Goal: Task Accomplishment & Management: Manage account settings

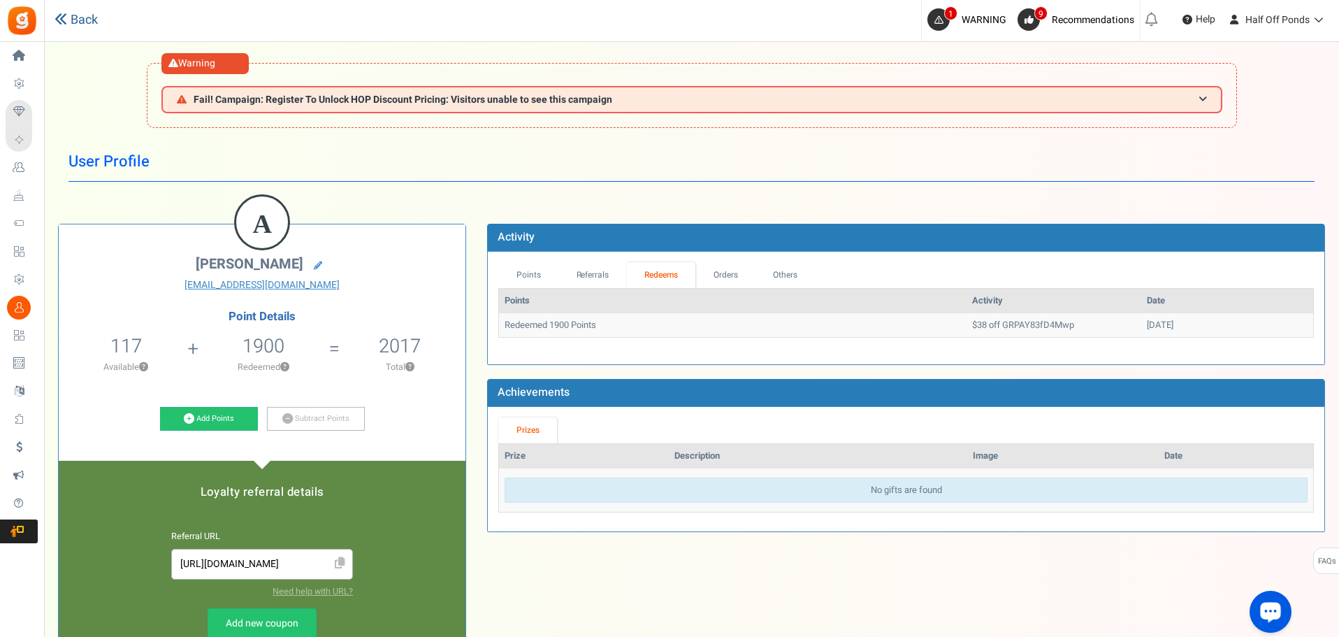
drag, startPoint x: 81, startPoint y: 10, endPoint x: 74, endPoint y: 21, distance: 13.2
click at [81, 10] on div "Back" at bounding box center [289, 20] width 469 height 41
click at [71, 31] on div "Back" at bounding box center [289, 20] width 469 height 41
click at [75, 19] on link "Back" at bounding box center [76, 20] width 43 height 18
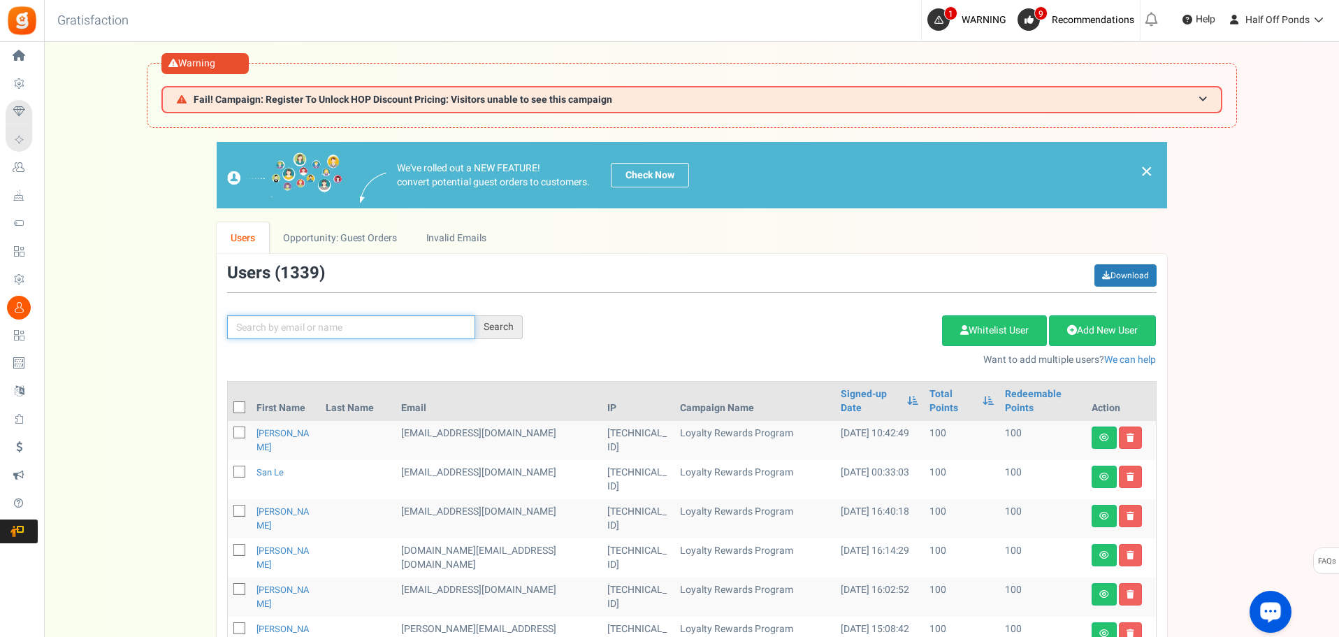
click at [391, 324] on input "text" at bounding box center [351, 327] width 248 height 24
paste input "[EMAIL_ADDRESS][DOMAIN_NAME]"
type input "[EMAIL_ADDRESS][DOMAIN_NAME]"
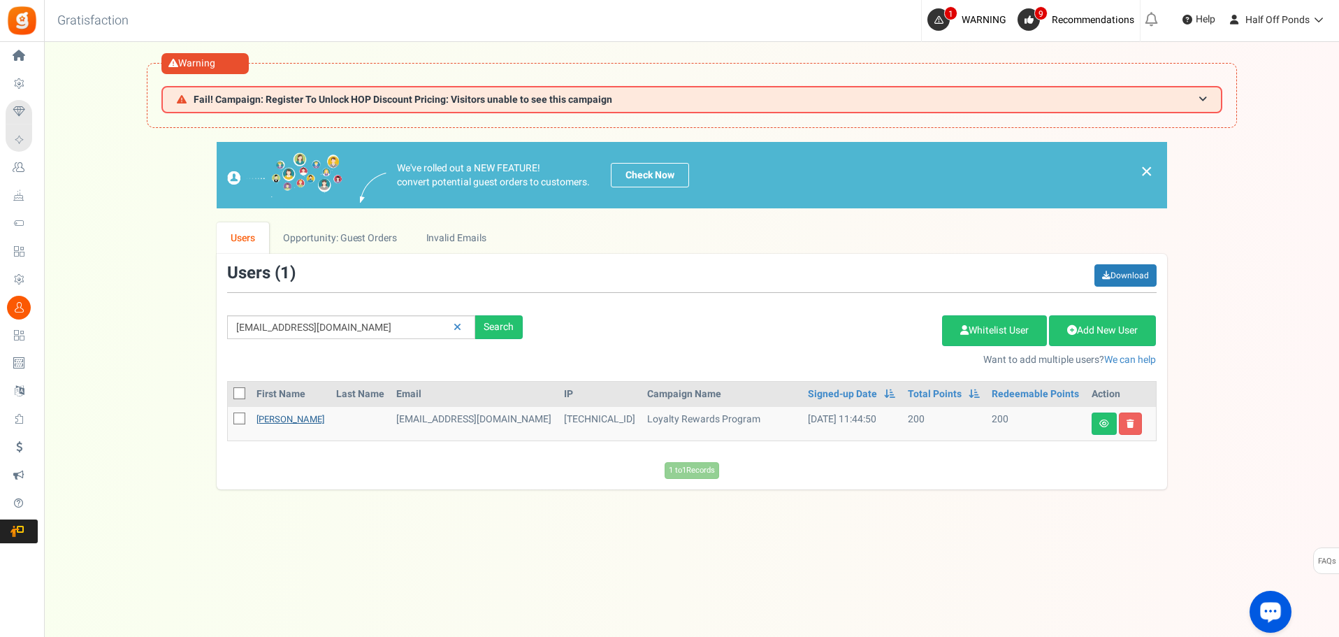
click at [285, 414] on link "[PERSON_NAME]" at bounding box center [290, 418] width 68 height 13
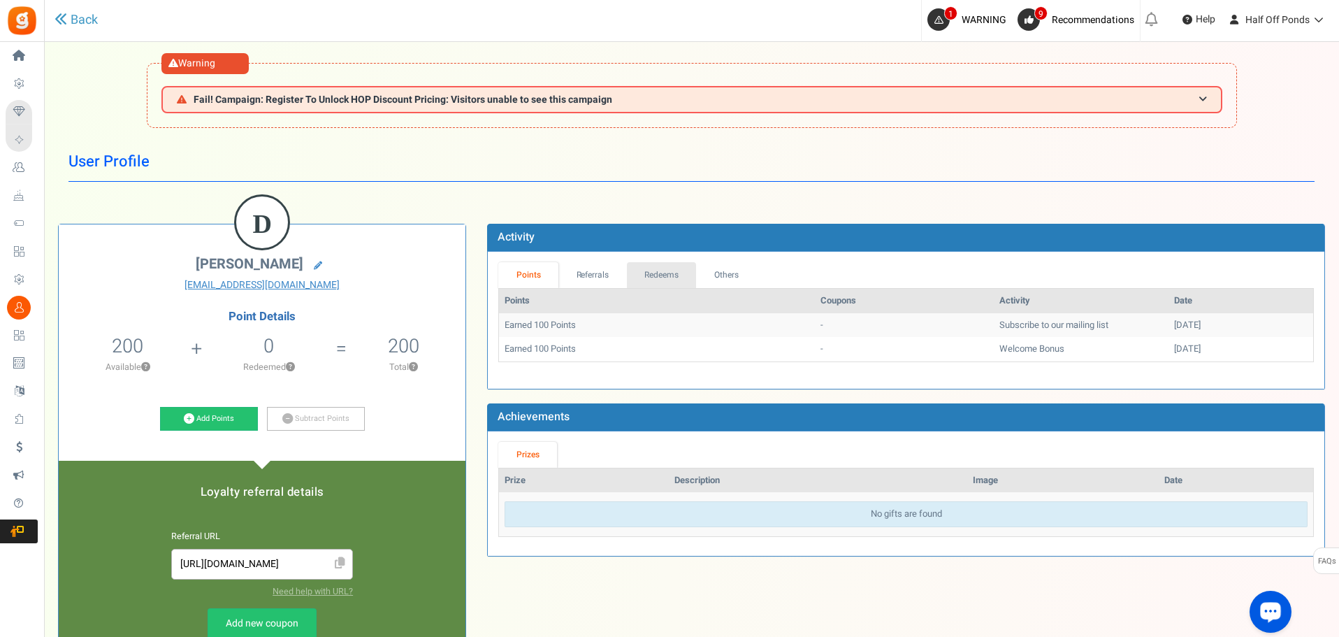
click at [659, 277] on link "Redeems" at bounding box center [662, 275] width 70 height 26
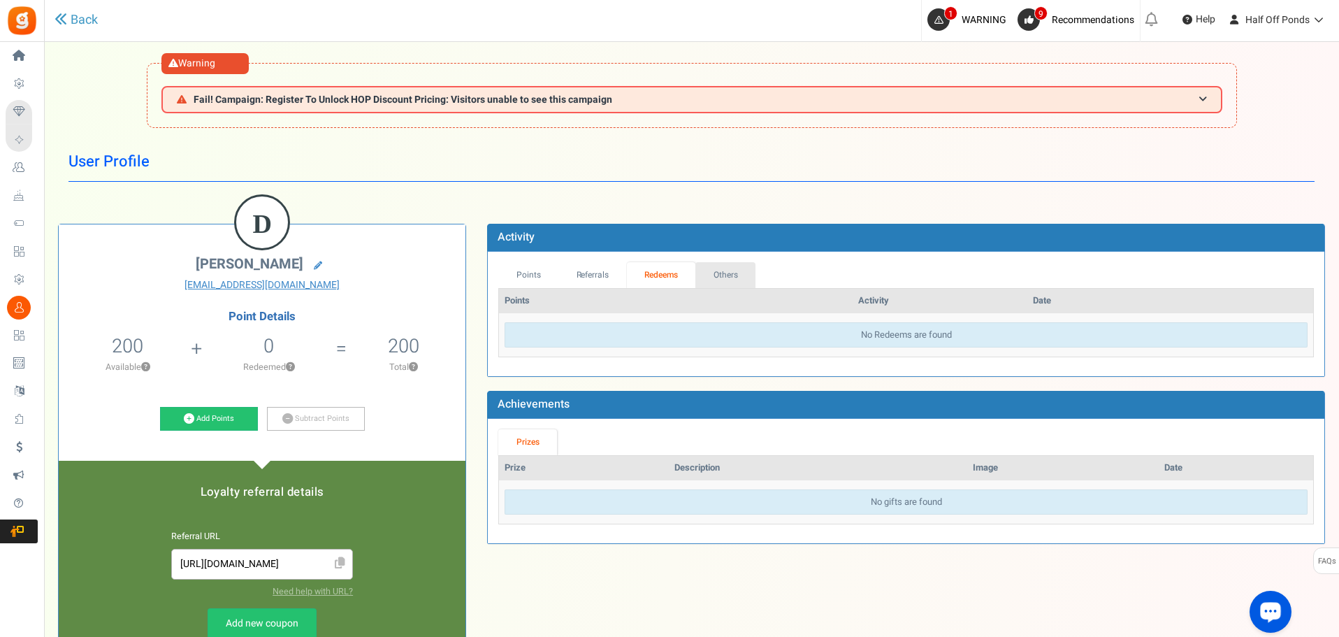
click at [701, 277] on link "Others" at bounding box center [725, 275] width 60 height 26
click at [572, 275] on link "Referrals" at bounding box center [592, 275] width 68 height 26
click at [536, 275] on link "Points" at bounding box center [528, 275] width 60 height 26
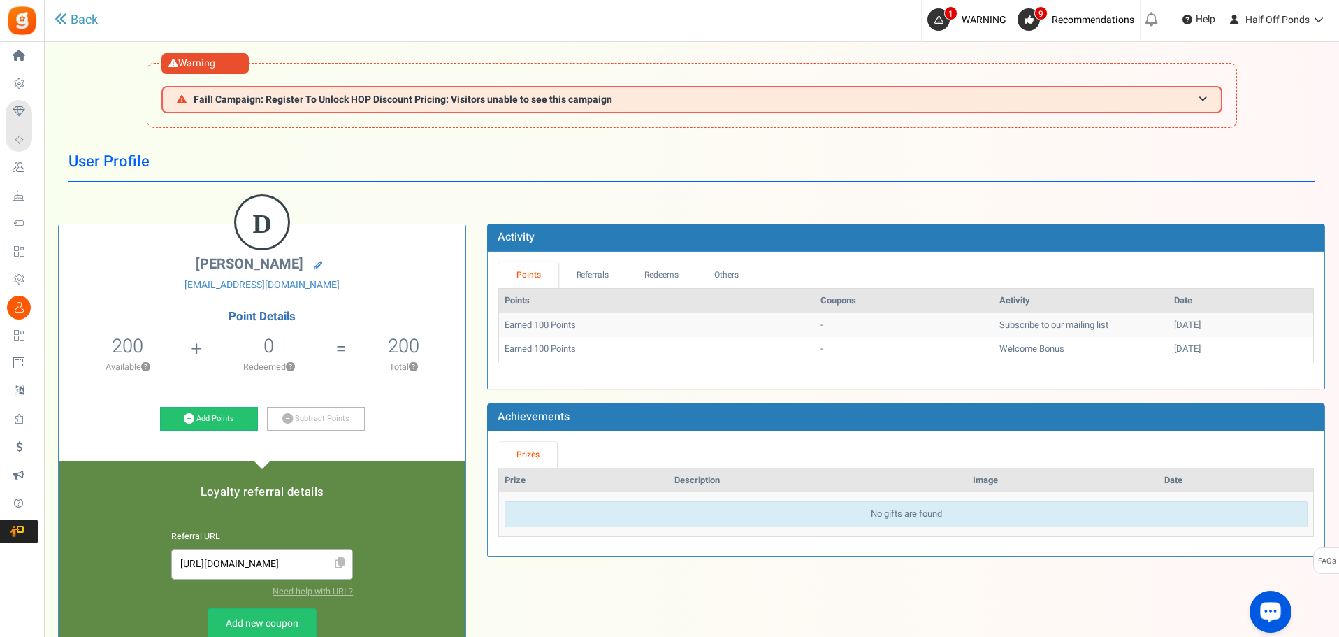
scroll to position [140, 0]
